Goal: Share content

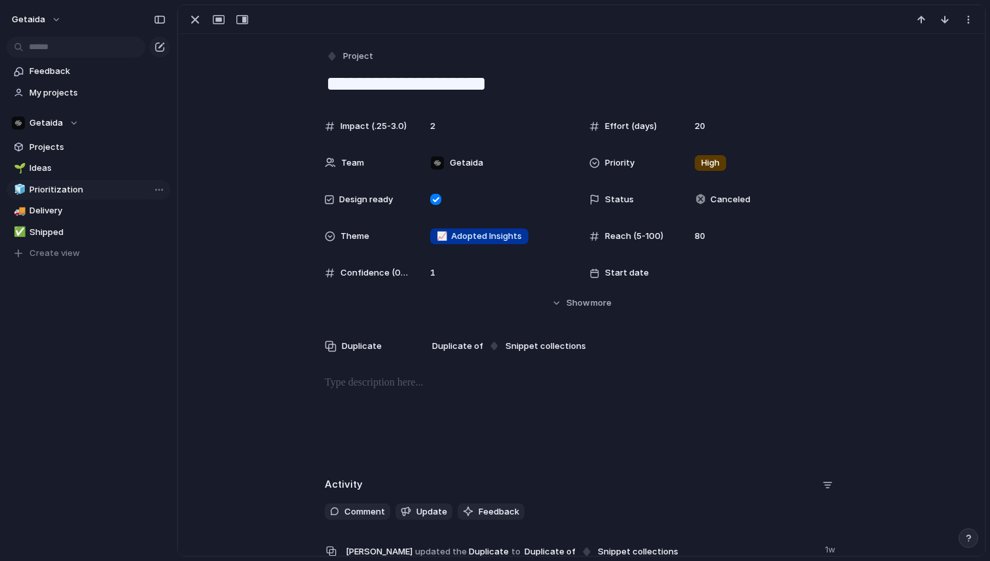
click at [59, 187] on span "Prioritization" at bounding box center [97, 189] width 136 height 13
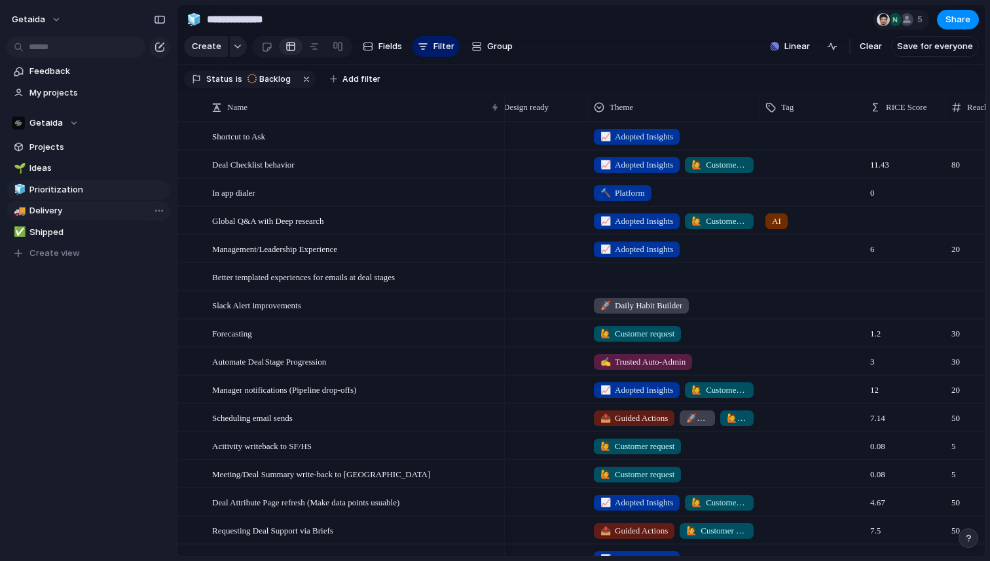
click at [80, 205] on span "Delivery" at bounding box center [97, 210] width 136 height 13
type input "********"
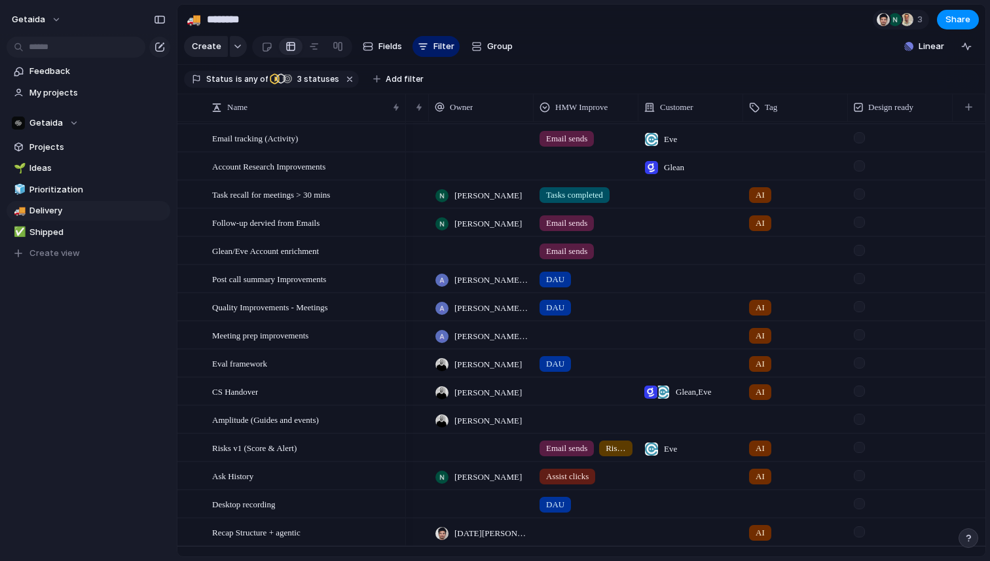
scroll to position [278, 0]
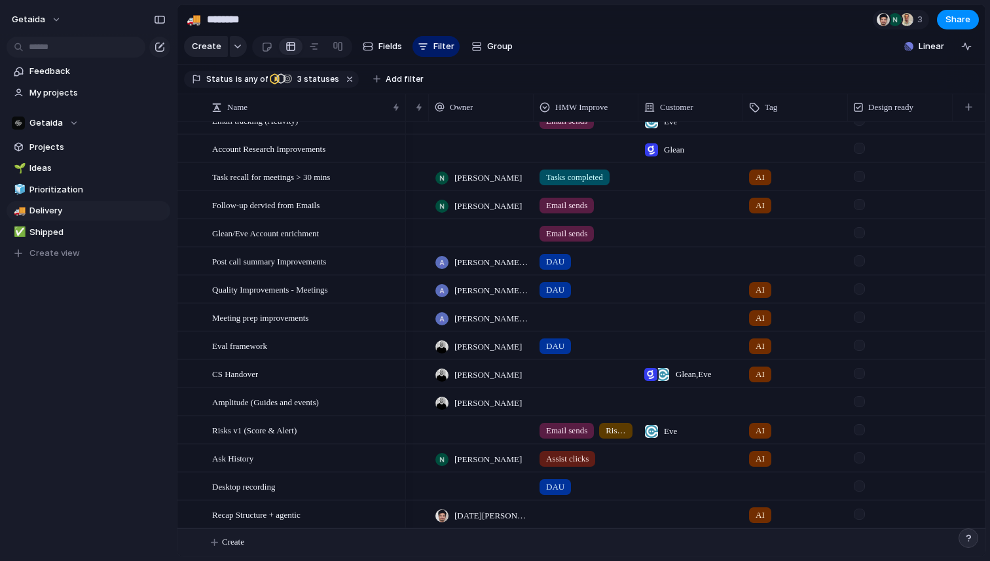
click at [244, 538] on span "Create" at bounding box center [233, 542] width 22 height 13
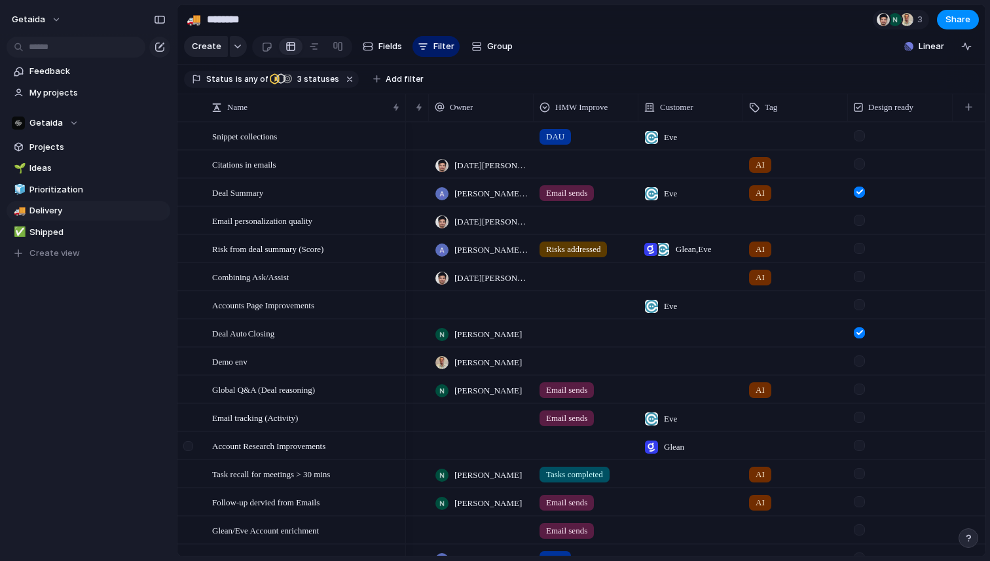
scroll to position [298, 0]
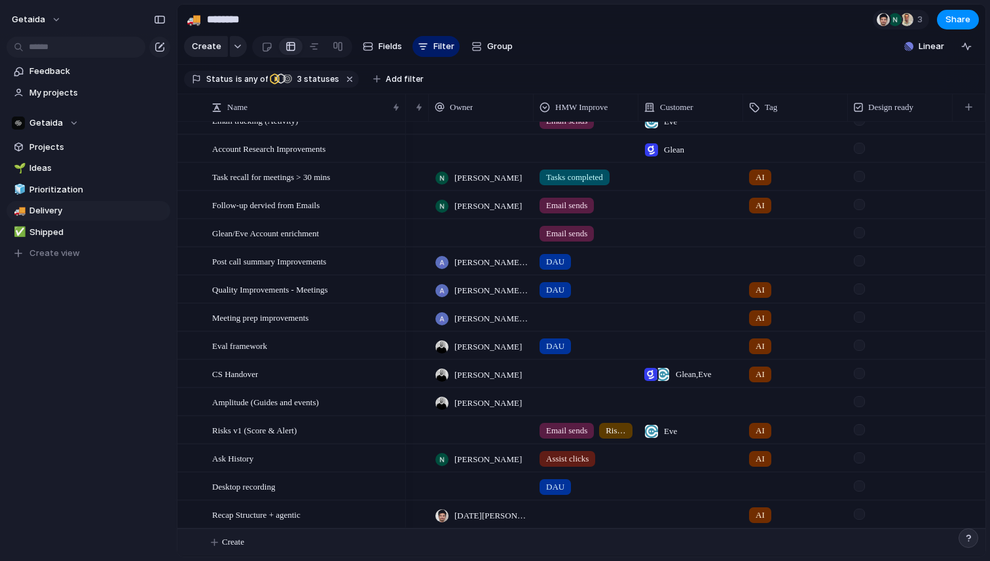
click at [229, 539] on span "Create" at bounding box center [233, 542] width 22 height 13
type textarea "**********"
click at [339, 547] on div "Deal Summary -> Risk" at bounding box center [306, 542] width 189 height 27
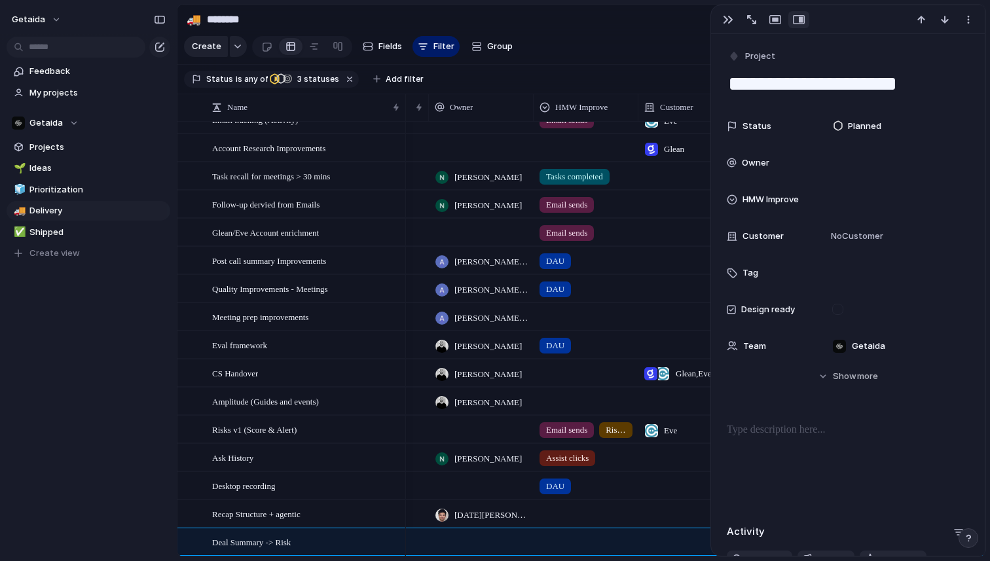
click at [785, 433] on p at bounding box center [848, 430] width 242 height 16
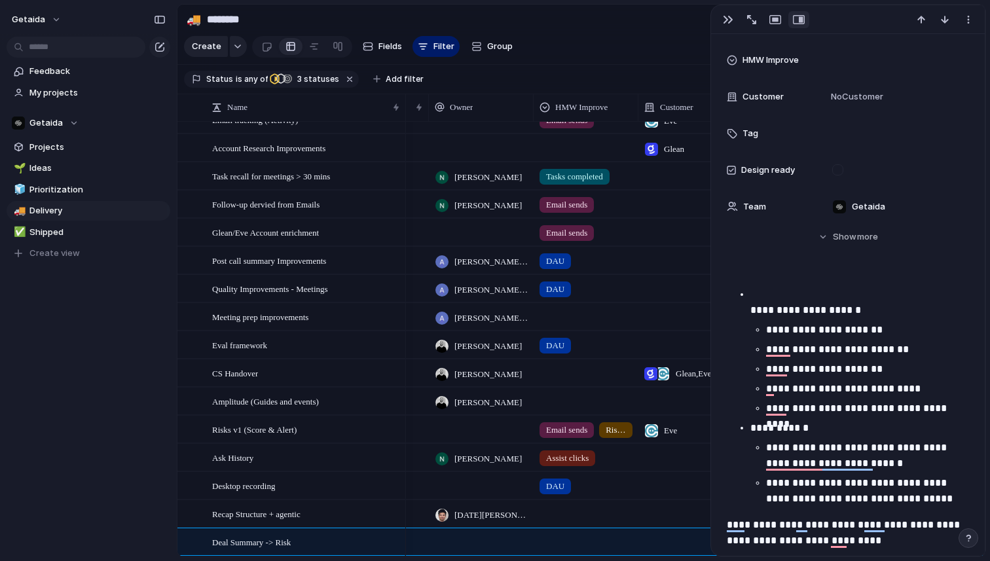
scroll to position [92, 0]
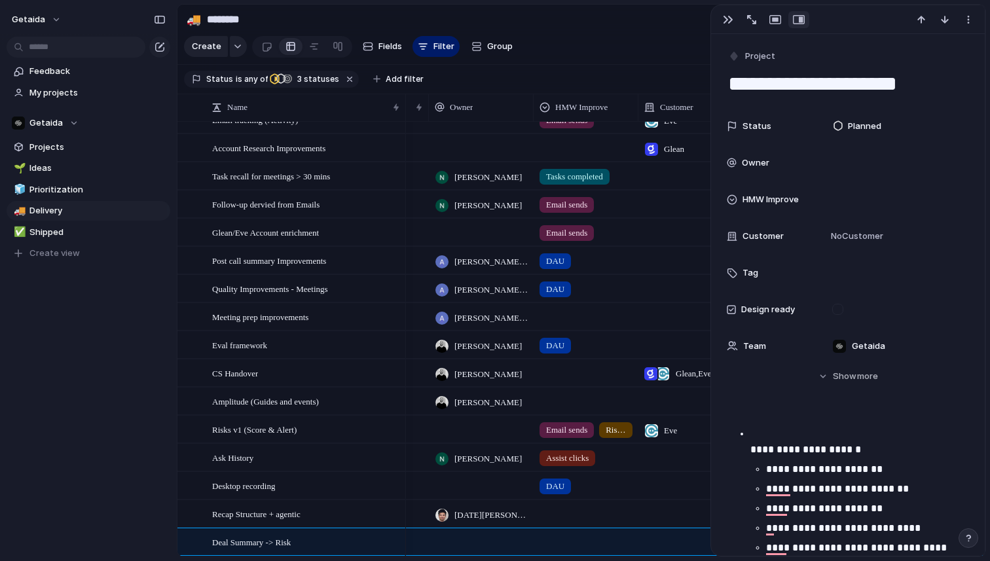
click at [748, 447] on ul "**********" at bounding box center [848, 536] width 242 height 220
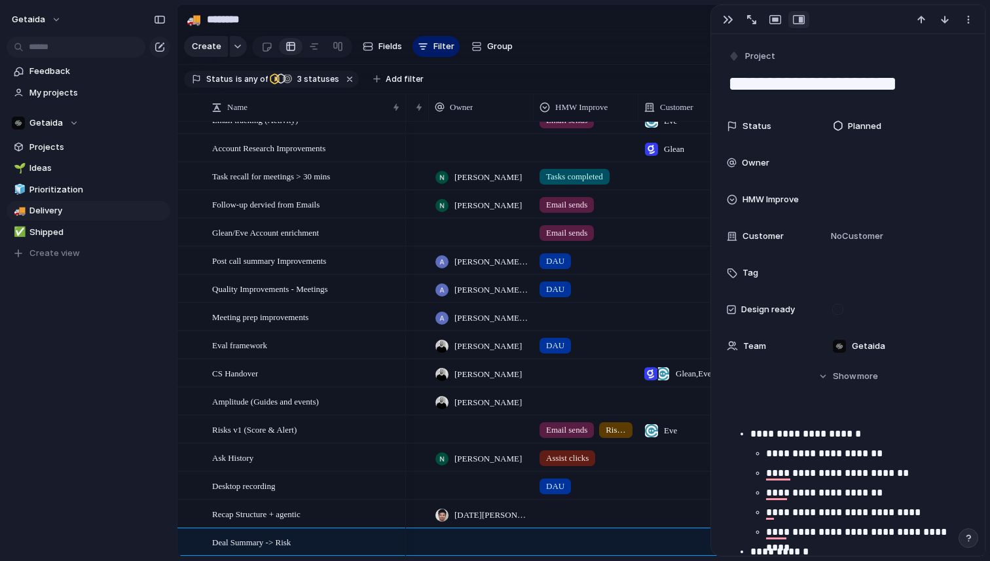
click at [138, 421] on div "getaida Feedback My projects Getaida Projects 🌱 Ideas 🧊 Prioritization 🚚 Delive…" at bounding box center [88, 280] width 177 height 561
click at [727, 18] on div "button" at bounding box center [728, 19] width 10 height 10
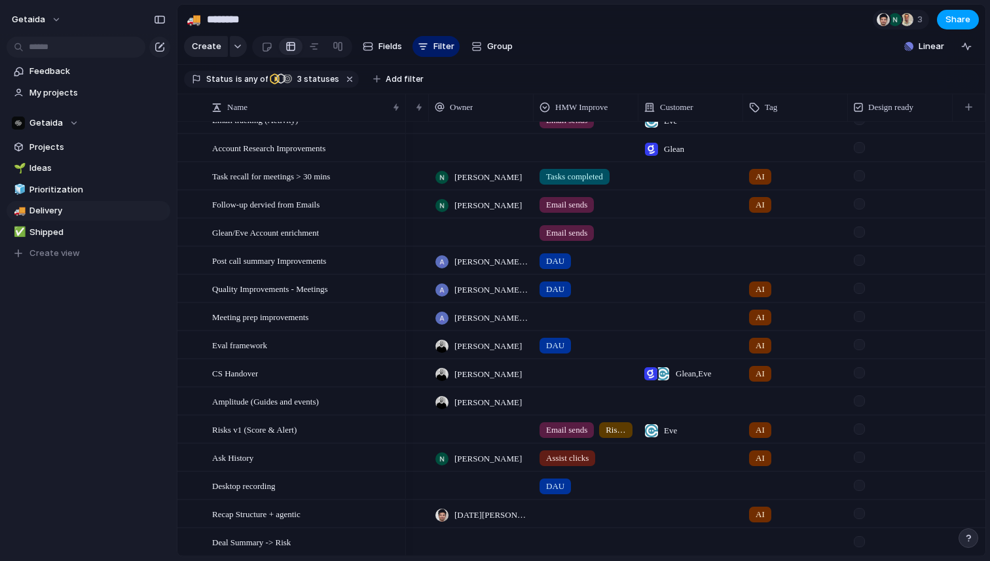
click at [964, 22] on span "Share" at bounding box center [957, 19] width 25 height 13
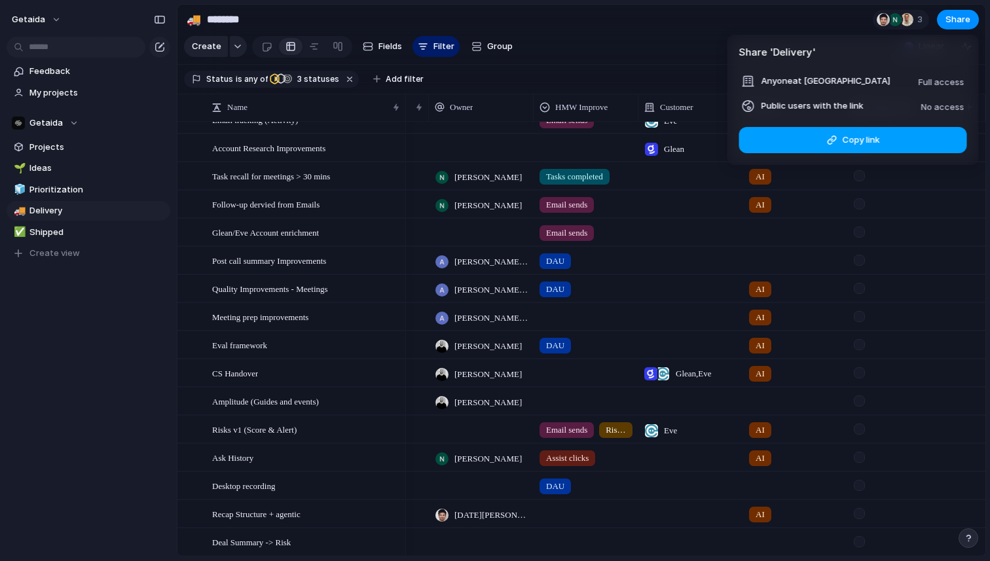
click at [877, 141] on span "Copy link" at bounding box center [860, 140] width 37 height 13
click at [87, 473] on div "Share ' Delivery ' Anyone at Getaida Full access Public users with the link No …" at bounding box center [495, 280] width 990 height 561
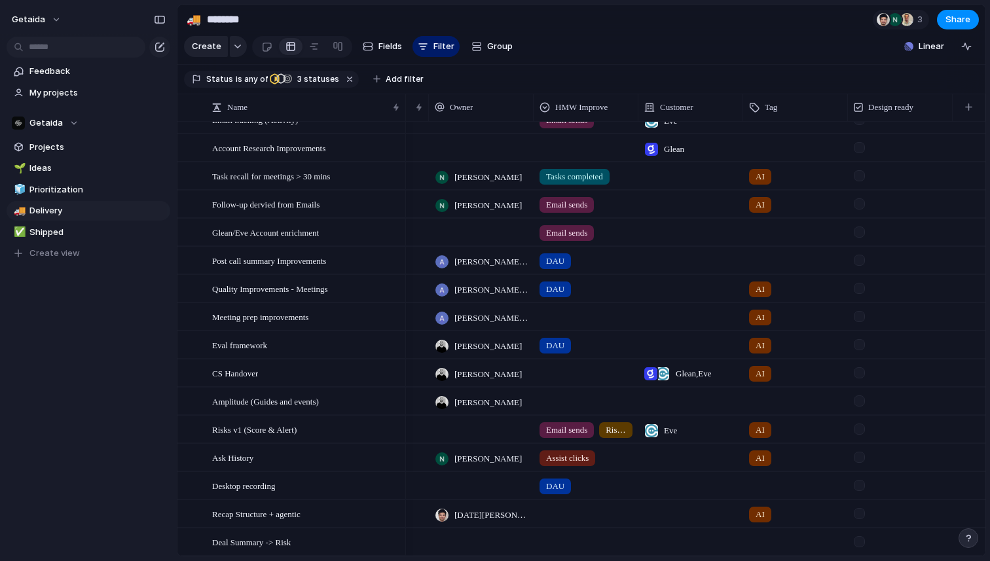
click at [468, 486] on div at bounding box center [481, 485] width 105 height 27
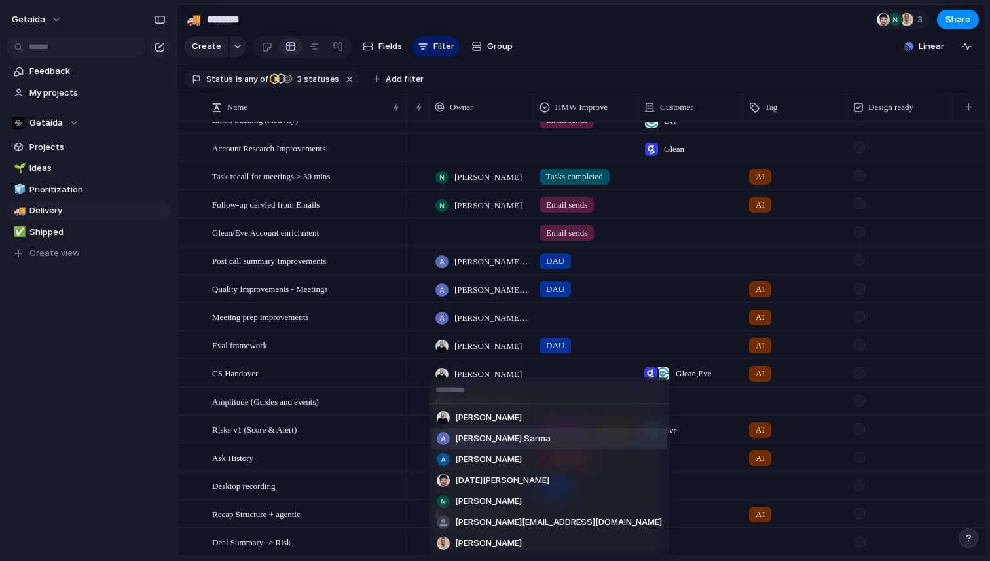
type input "*"
click at [119, 396] on div "[PERSON_NAME] [PERSON_NAME] [PERSON_NAME] [PERSON_NAME][DATE] [PERSON_NAME] [PE…" at bounding box center [495, 280] width 990 height 561
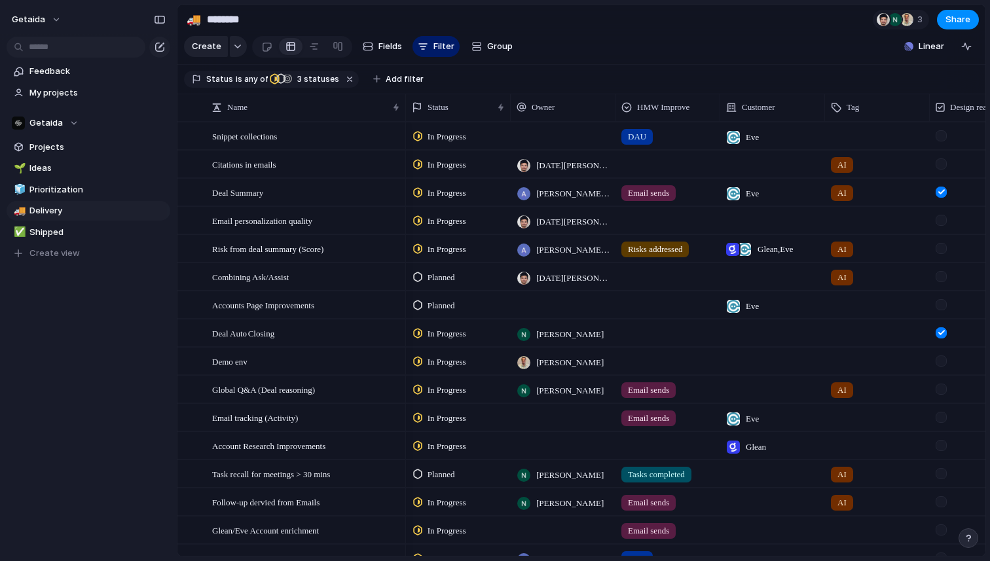
scroll to position [326, 0]
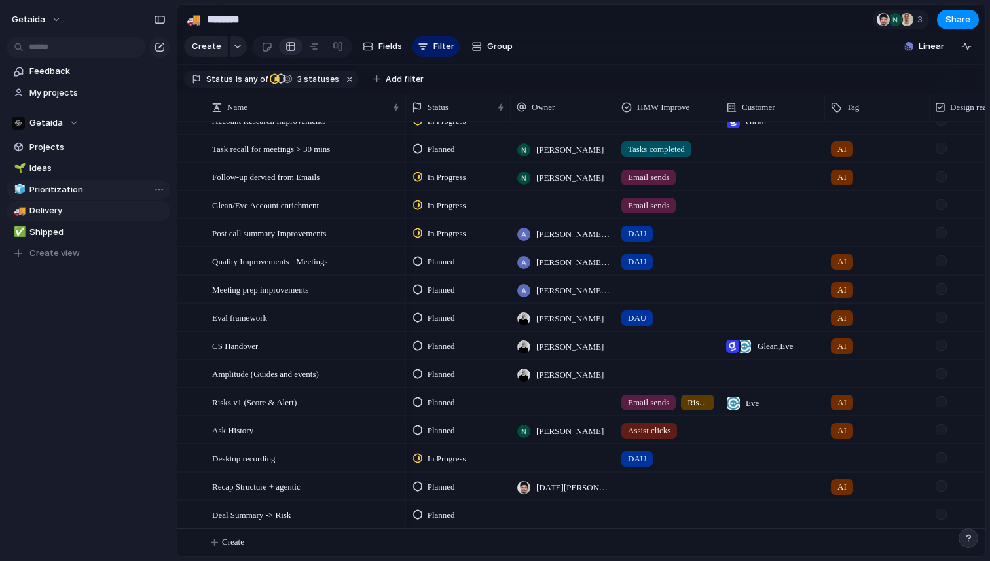
click at [101, 191] on span "Prioritization" at bounding box center [97, 189] width 136 height 13
type input "**********"
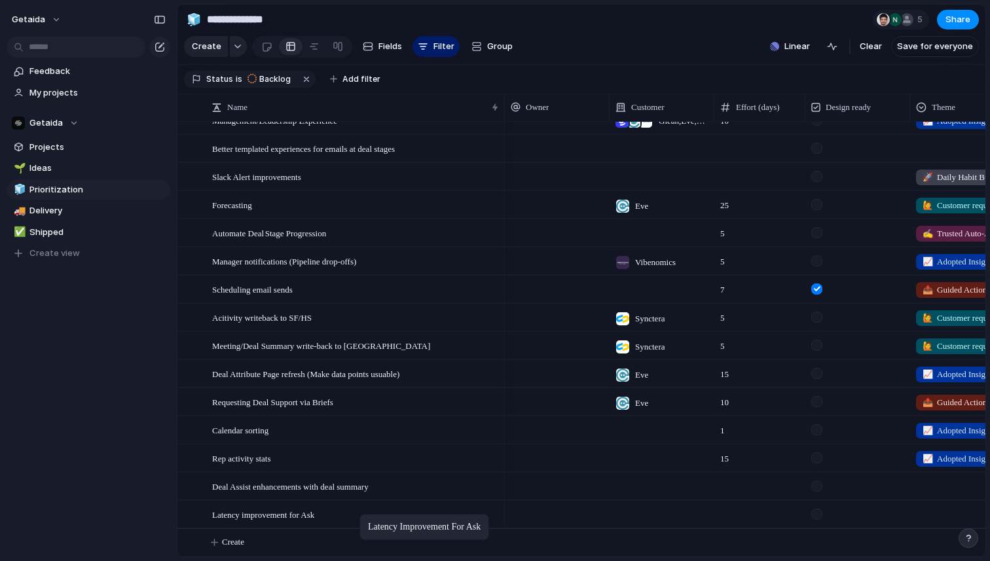
drag, startPoint x: 416, startPoint y: 513, endPoint x: 366, endPoint y: 517, distance: 50.0
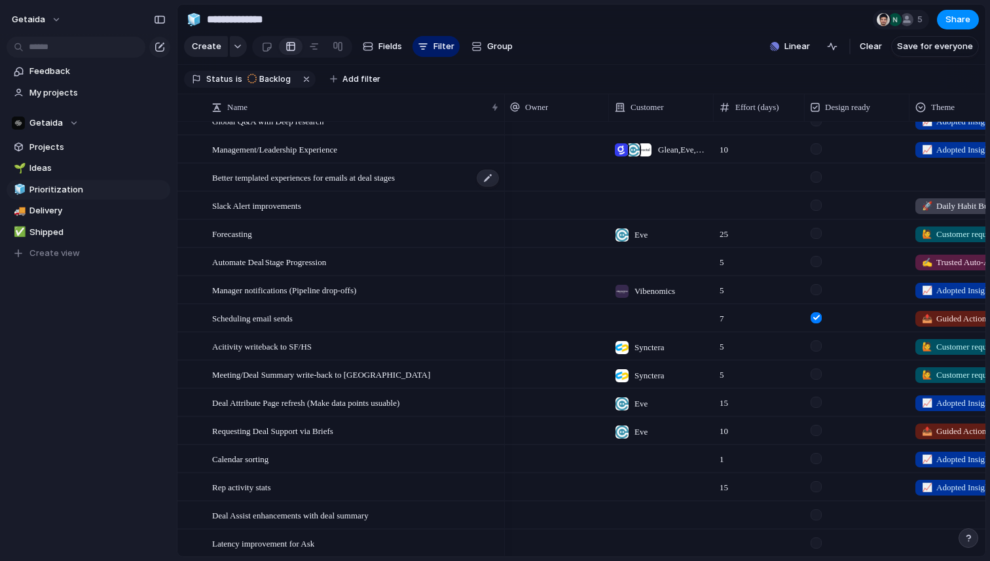
scroll to position [119, 0]
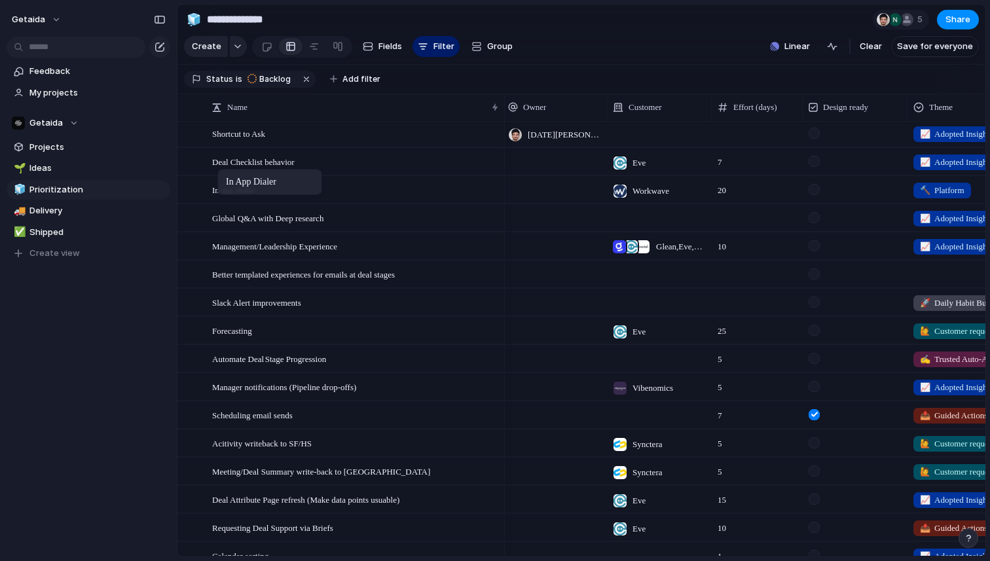
drag, startPoint x: 204, startPoint y: 187, endPoint x: 224, endPoint y: 172, distance: 25.7
